Goal: Check status: Check status

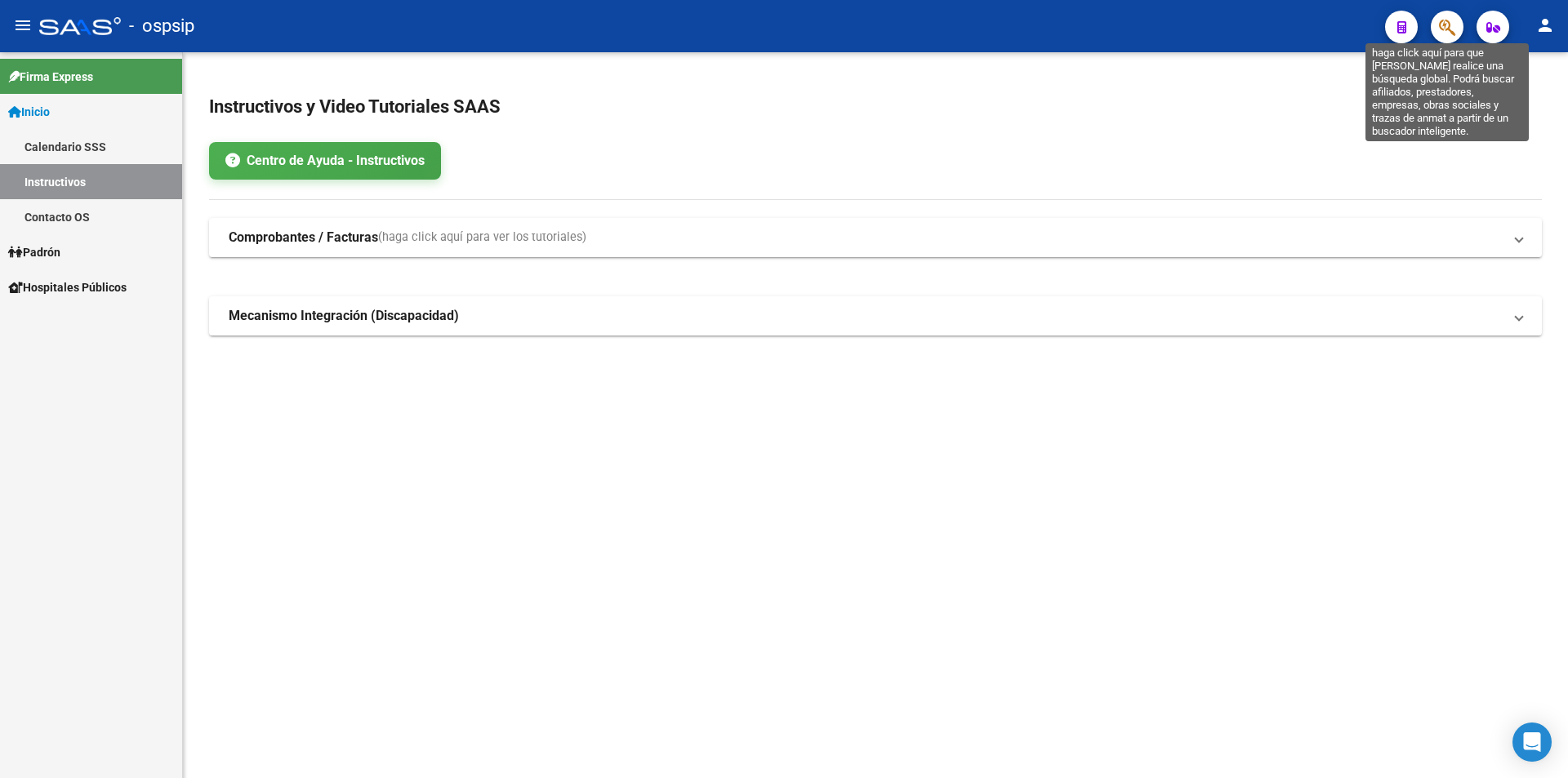
click at [1453, 29] on icon "button" at bounding box center [1447, 26] width 17 height 19
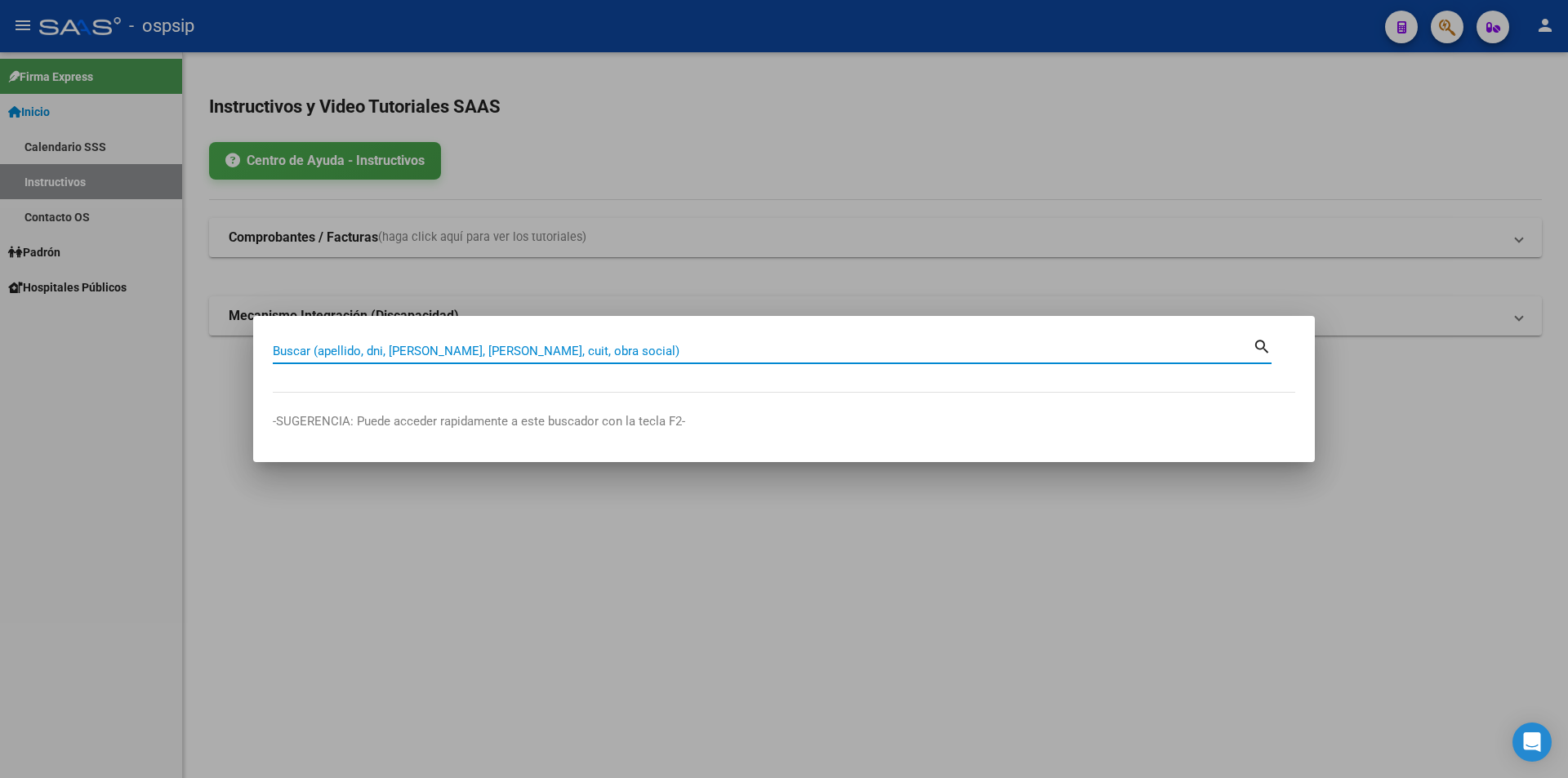
click at [543, 349] on input "Buscar (apellido, dni, [PERSON_NAME], [PERSON_NAME], cuit, obra social)" at bounding box center [762, 351] width 980 height 15
type input "34480339"
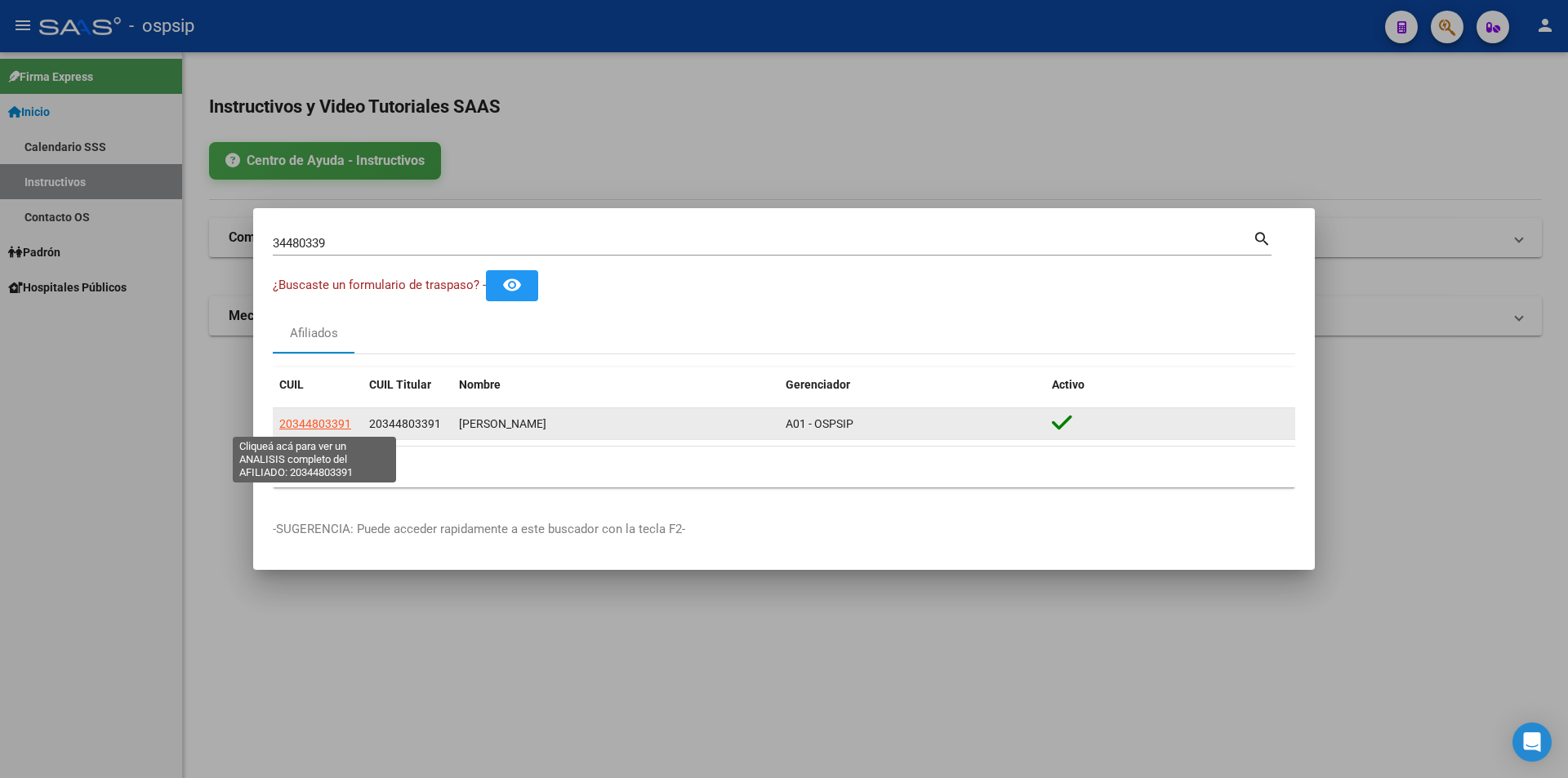
click at [320, 422] on span "20344803391" at bounding box center [315, 423] width 71 height 13
type textarea "20344803391"
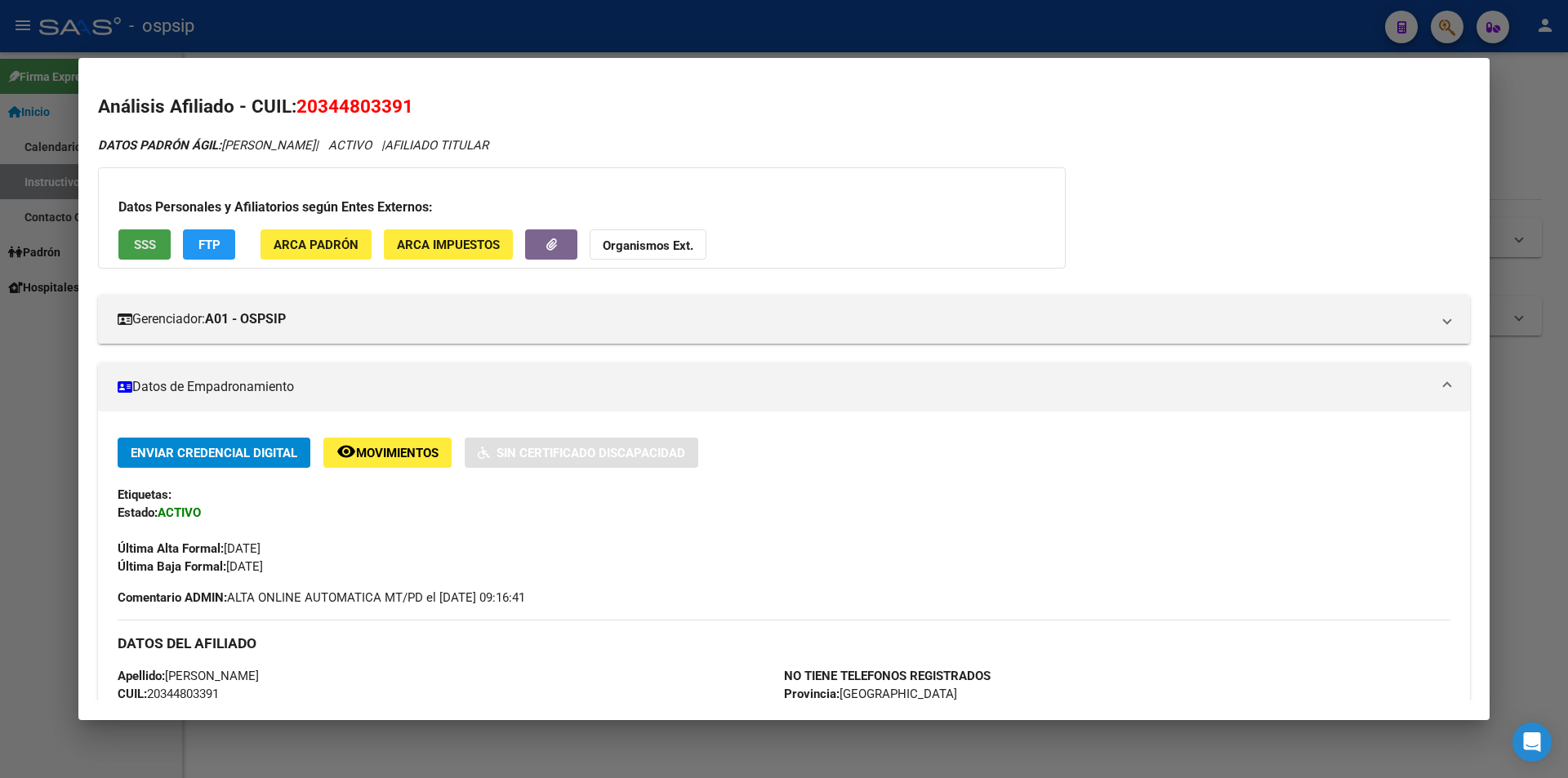
click at [150, 243] on span "SSS" at bounding box center [145, 244] width 22 height 15
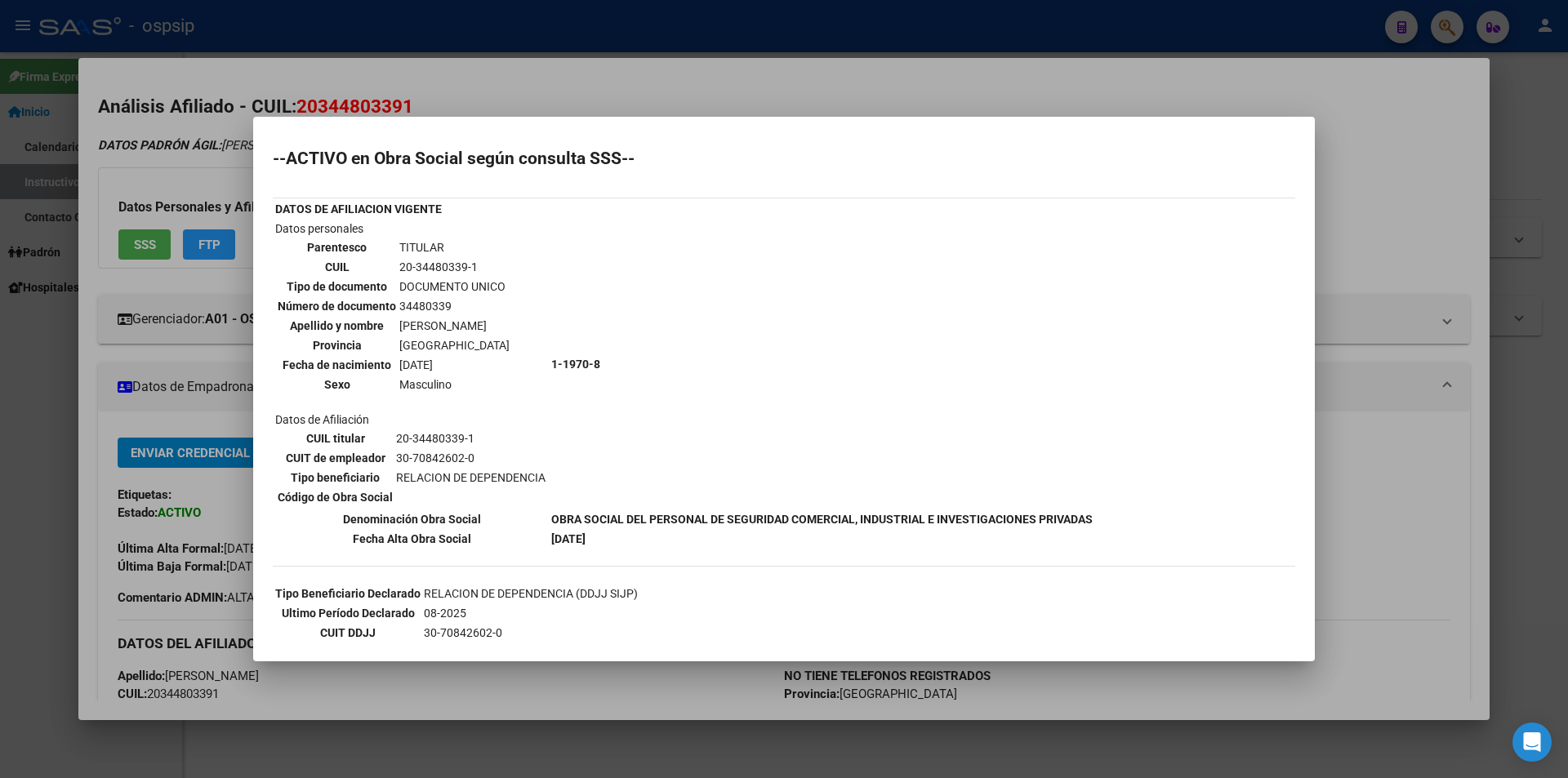
click at [871, 79] on div at bounding box center [784, 389] width 1568 height 778
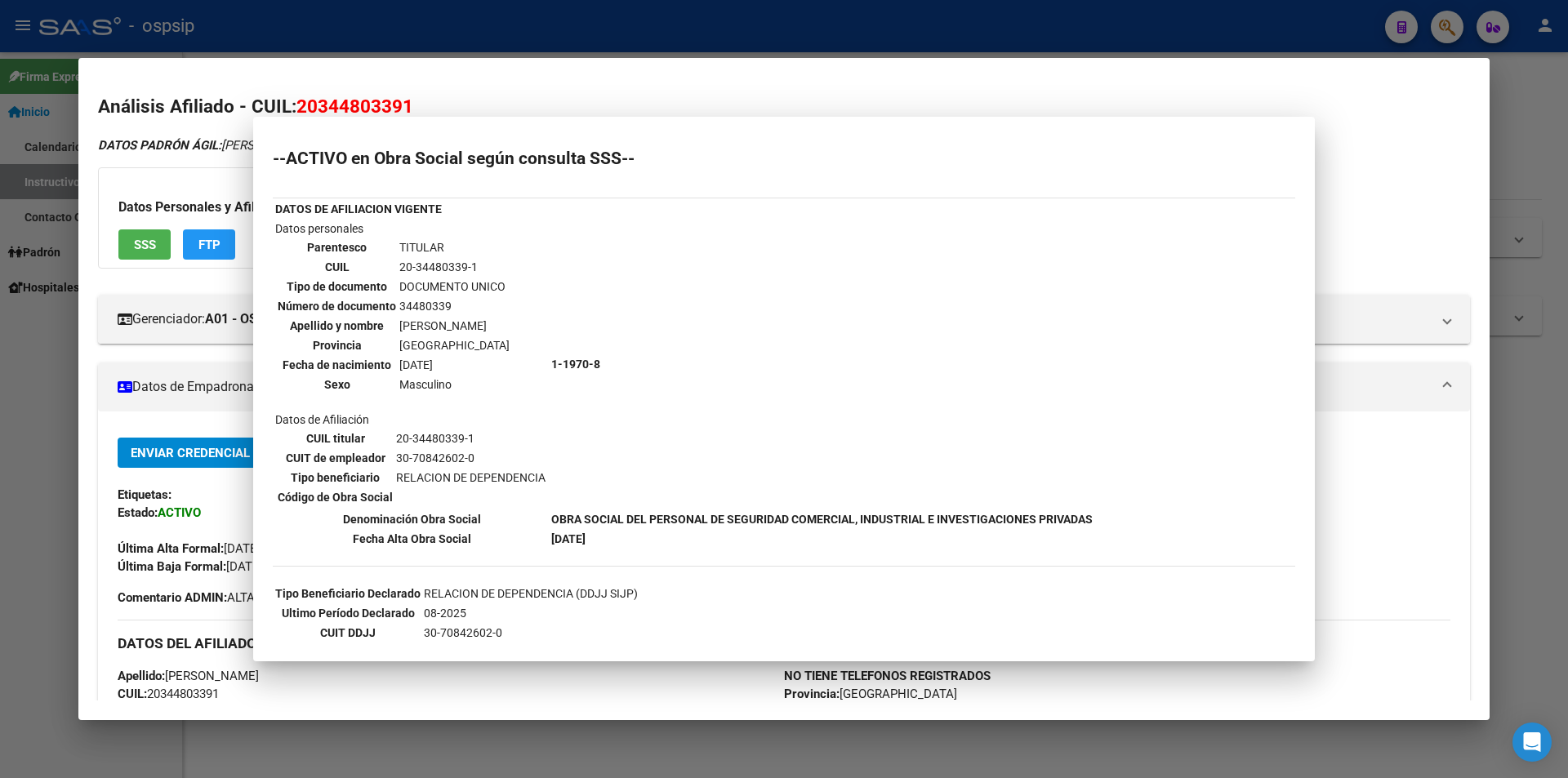
click at [871, 79] on mat-dialog-content "Análisis Afiliado - CUIL: 20344803391 DATOS PADRÓN ÁGIL: [PERSON_NAME] | ACTIVO…" at bounding box center [784, 388] width 1411 height 622
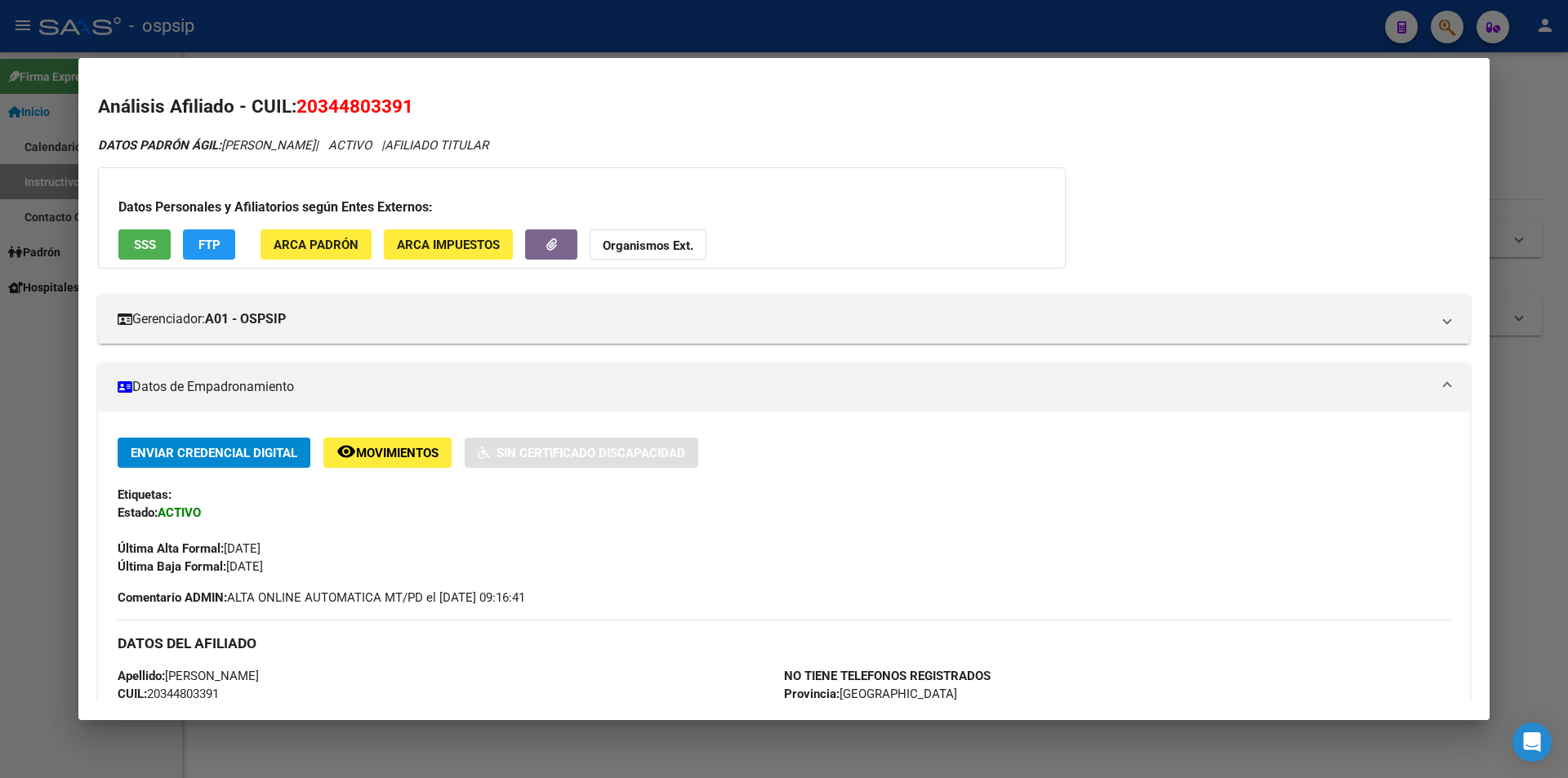
click at [963, 53] on div at bounding box center [784, 389] width 1568 height 778
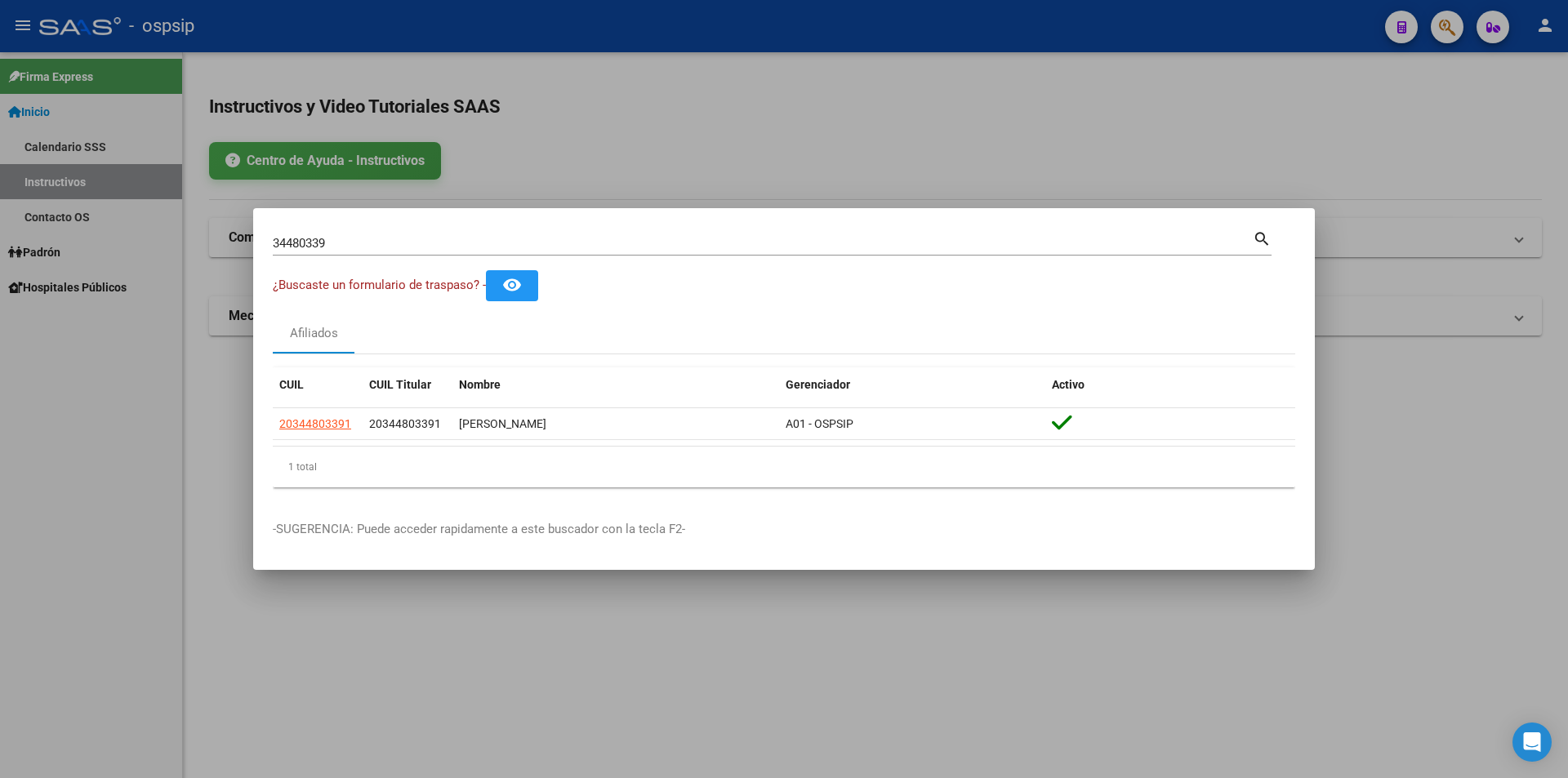
click at [999, 49] on div at bounding box center [784, 389] width 1568 height 778
click at [1010, 49] on mat-toolbar "menu - ospsip person" at bounding box center [784, 26] width 1568 height 52
